Goal: Check status: Check status

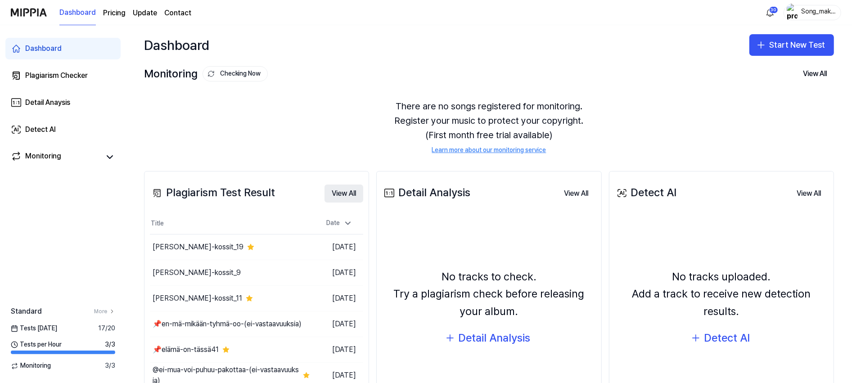
click at [344, 190] on button "View All" at bounding box center [343, 193] width 39 height 18
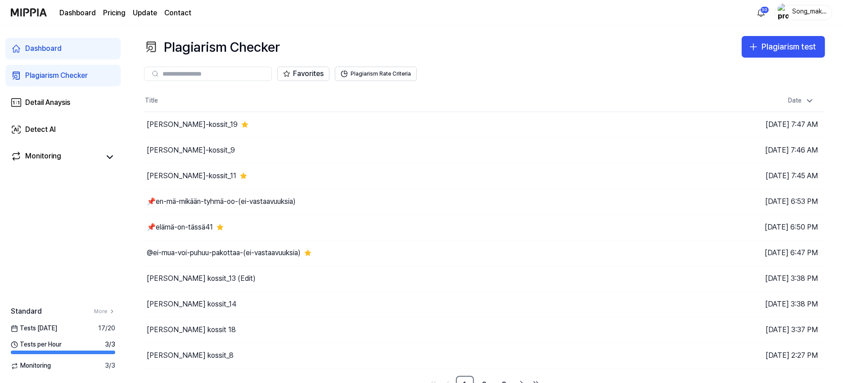
scroll to position [12, 0]
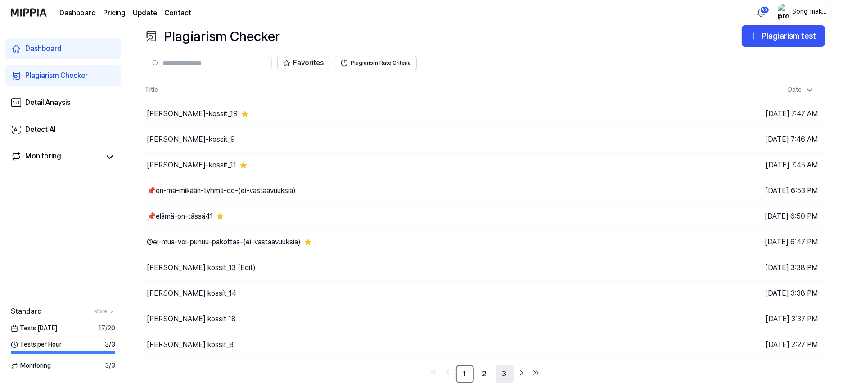
click at [502, 371] on link "3" at bounding box center [504, 374] width 18 height 18
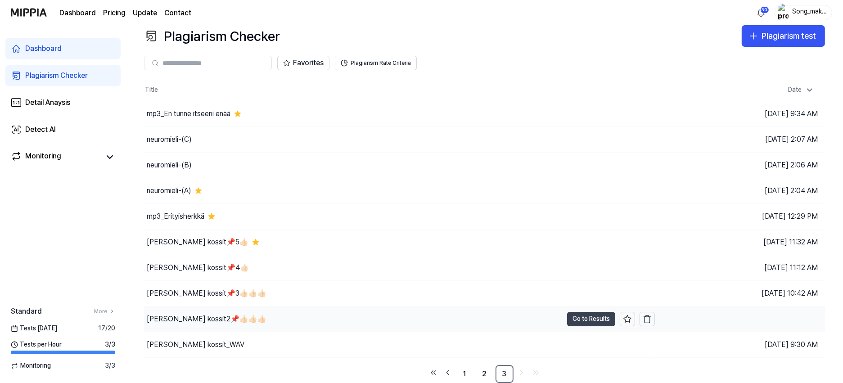
click at [583, 317] on button "Go to Results" at bounding box center [591, 319] width 48 height 14
